Goal: Transaction & Acquisition: Purchase product/service

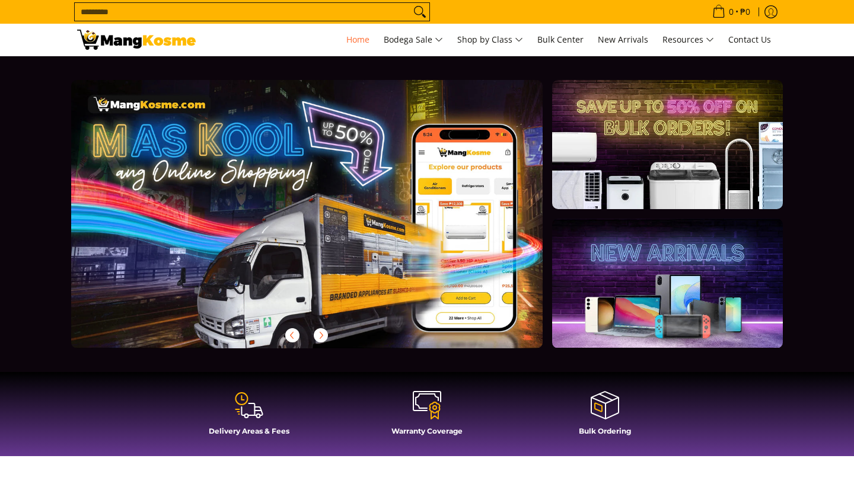
click at [434, 290] on link at bounding box center [325, 223] width 509 height 287
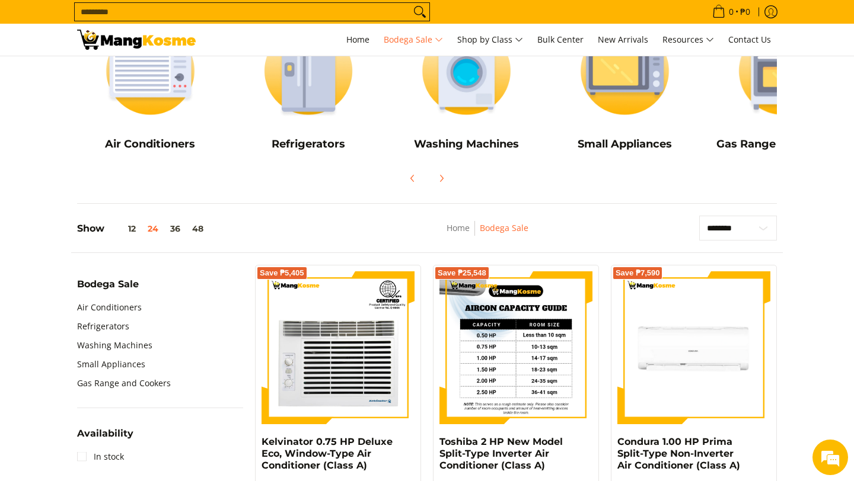
scroll to position [161, 0]
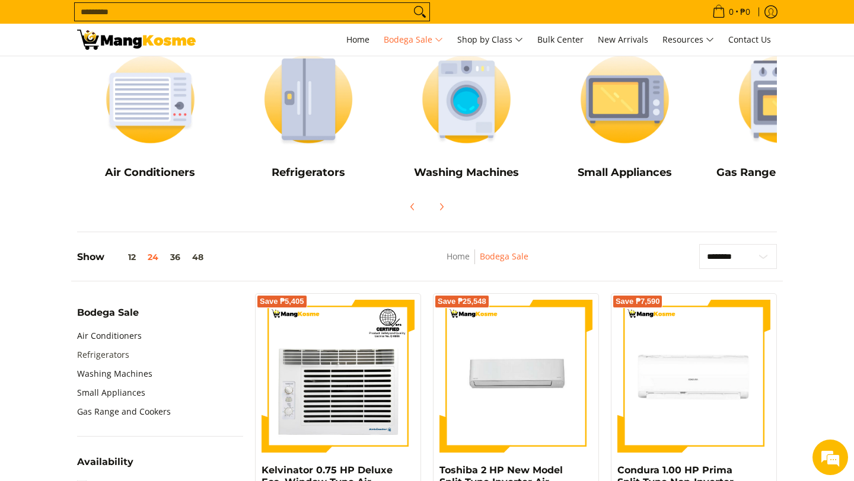
click at [110, 354] on link "Refrigerators" at bounding box center [103, 355] width 52 height 19
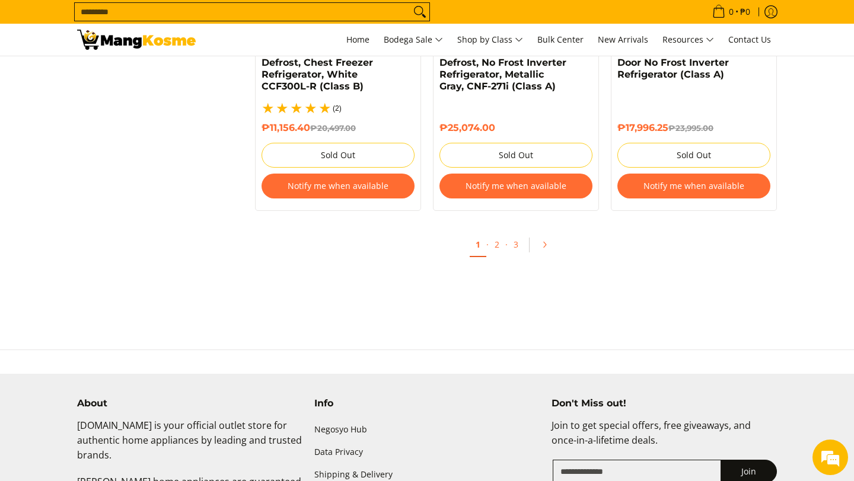
scroll to position [2647, 0]
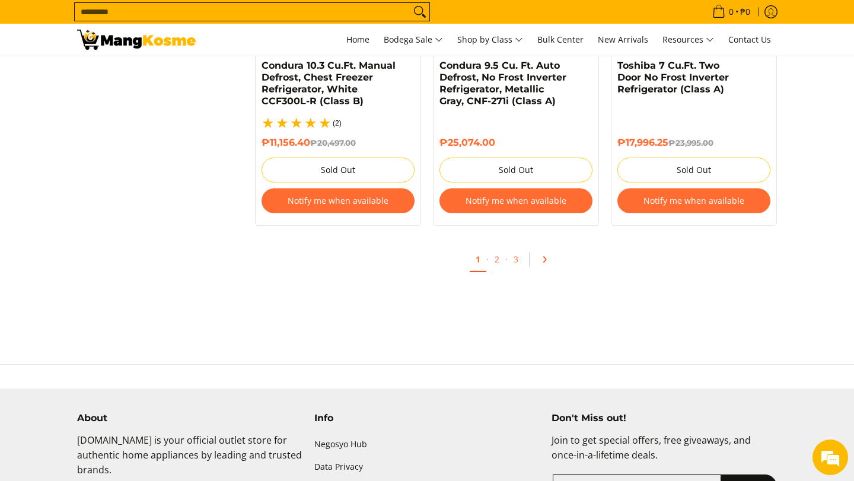
click at [544, 250] on link "Pagination" at bounding box center [548, 260] width 28 height 20
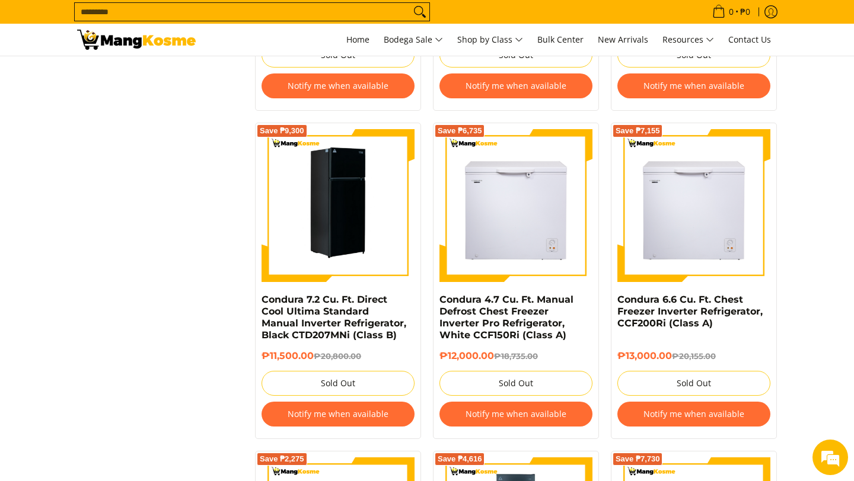
click at [320, 238] on img at bounding box center [337, 205] width 153 height 153
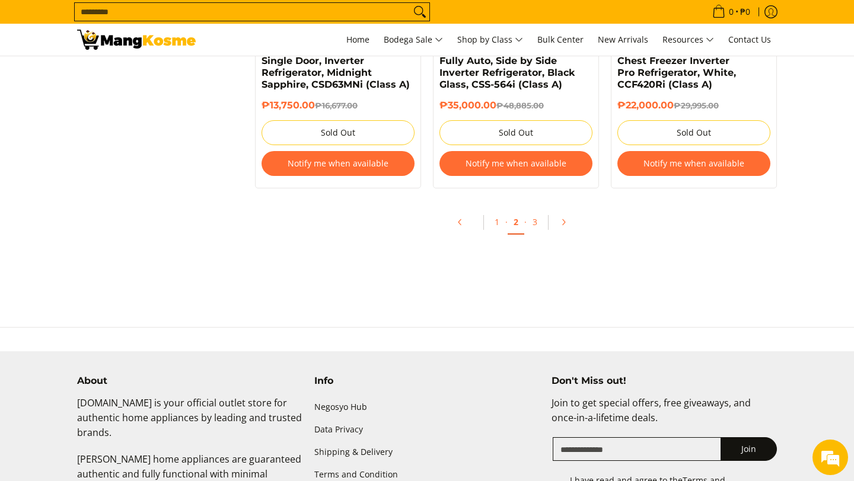
scroll to position [2711, 0]
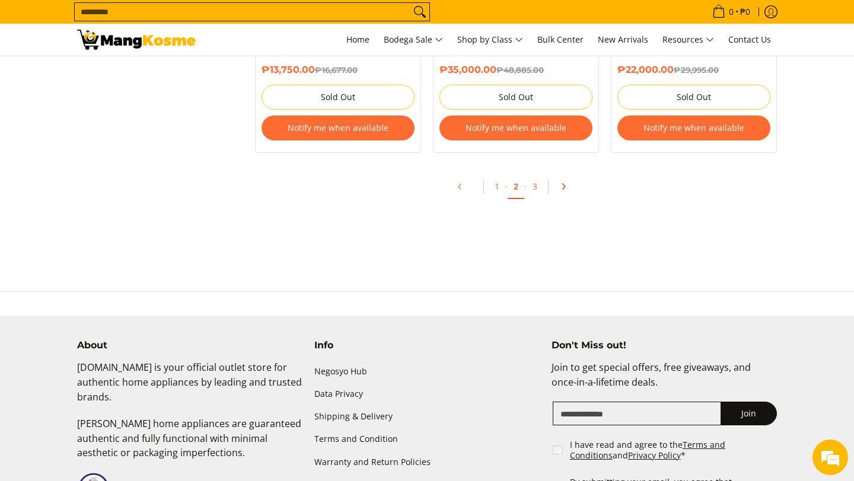
click at [560, 188] on icon "Pagination" at bounding box center [563, 187] width 8 height 8
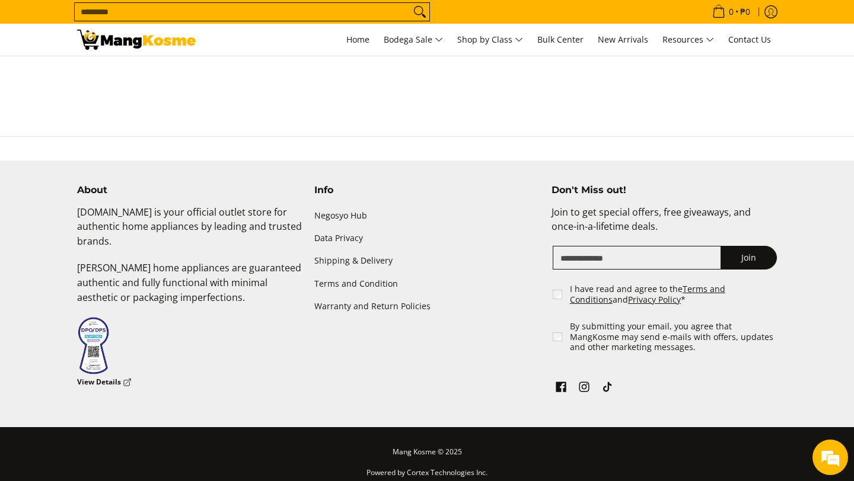
scroll to position [1250, 0]
